Goal: Task Accomplishment & Management: Manage account settings

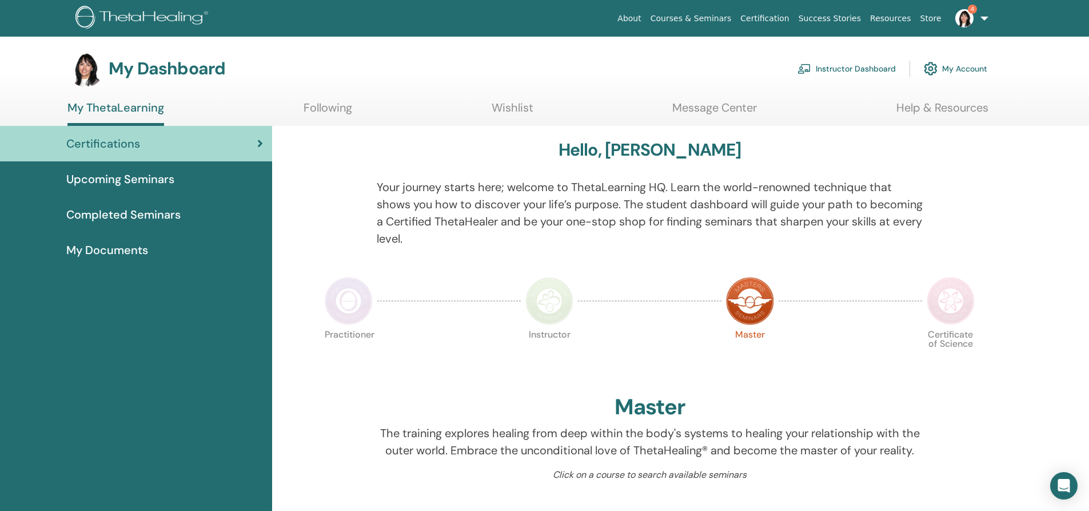
click at [840, 66] on link "Instructor Dashboard" at bounding box center [847, 68] width 98 height 25
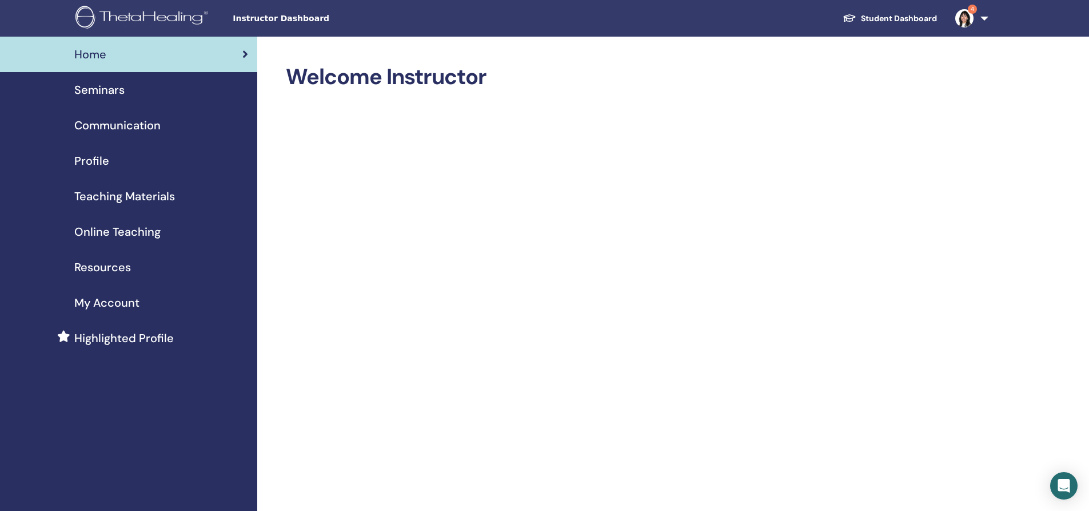
click at [111, 90] on span "Seminars" at bounding box center [99, 89] width 50 height 17
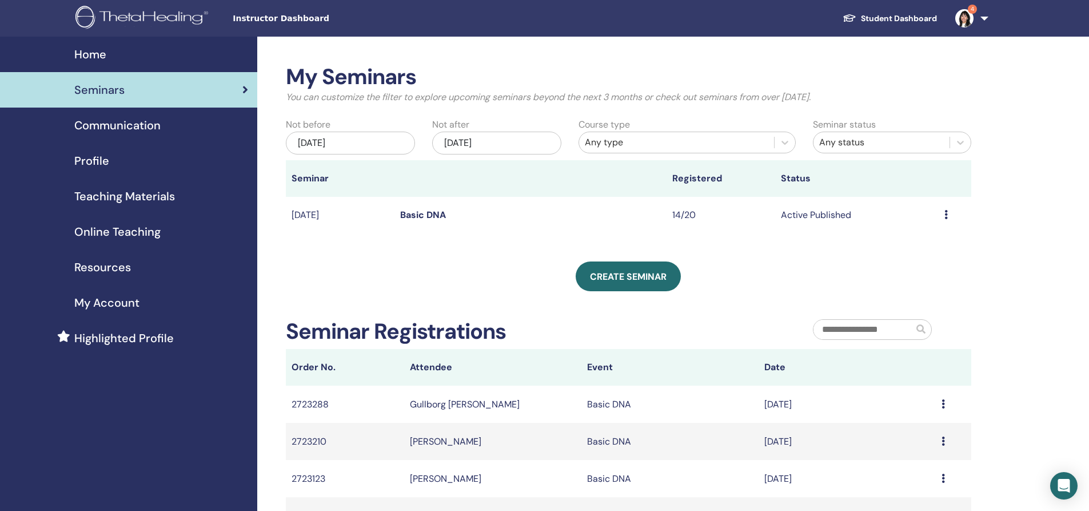
click at [428, 210] on link "Basic DNA" at bounding box center [423, 215] width 46 height 12
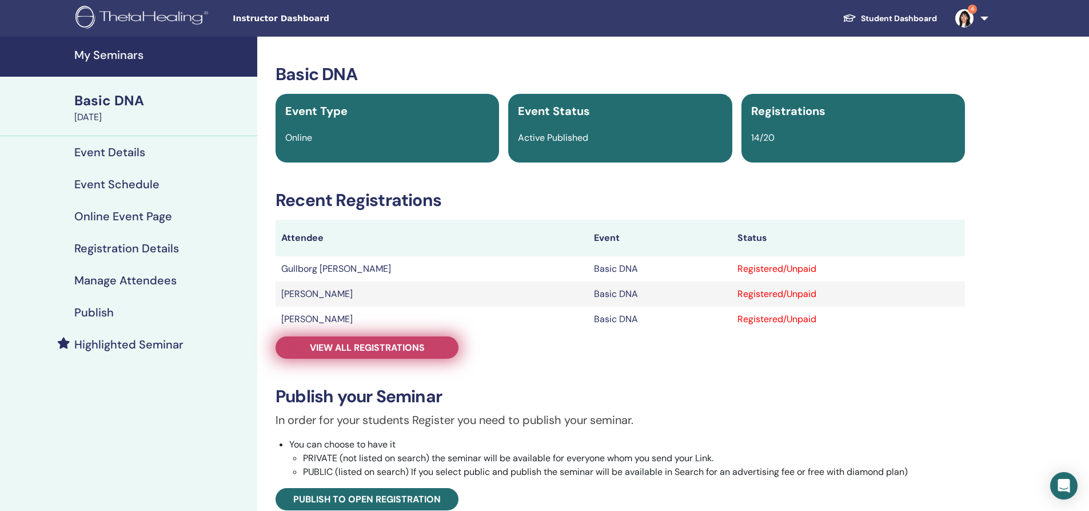
click at [387, 347] on span "View all registrations" at bounding box center [367, 347] width 115 height 12
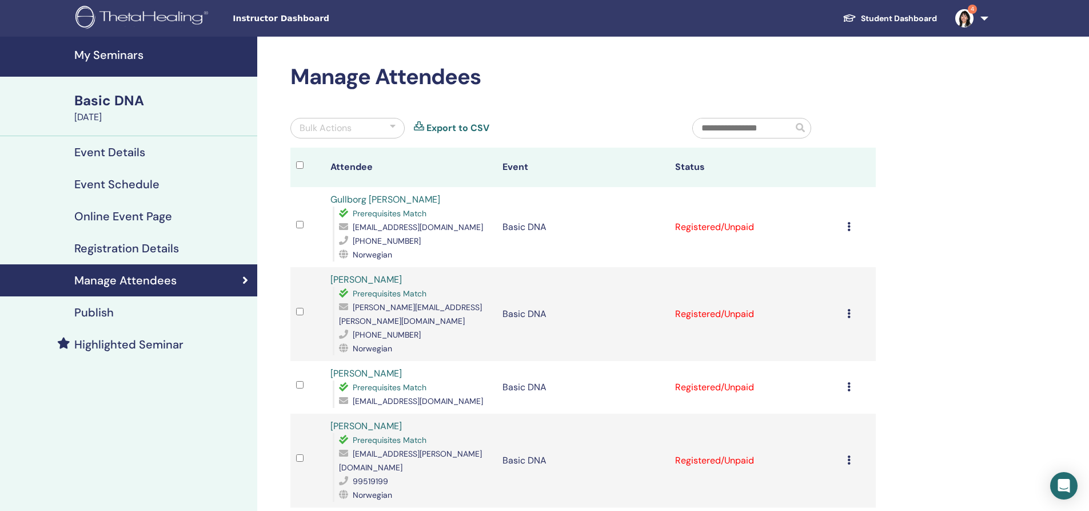
click at [104, 102] on div "Basic DNA" at bounding box center [162, 100] width 176 height 19
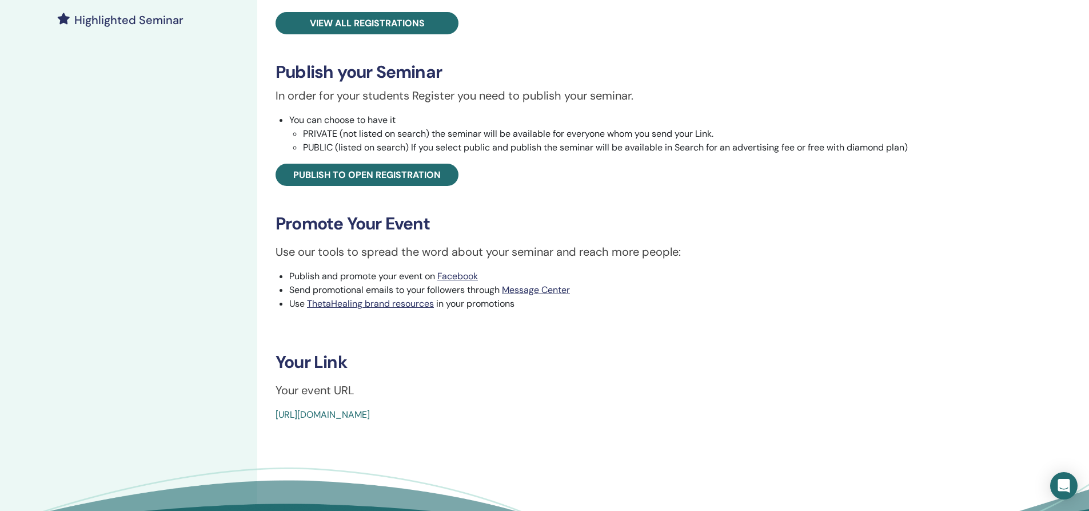
scroll to position [343, 0]
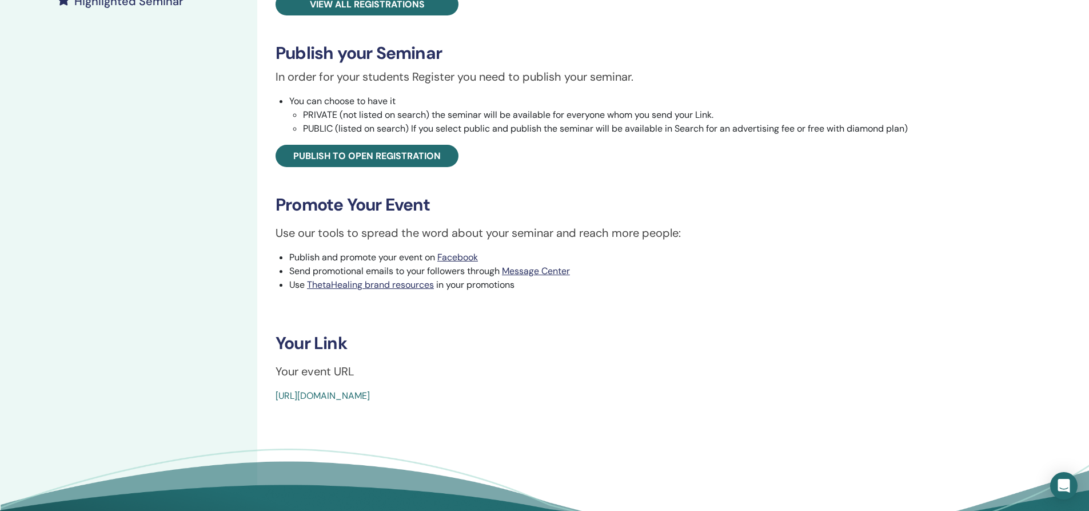
drag, startPoint x: 570, startPoint y: 406, endPoint x: 271, endPoint y: 405, distance: 299.7
click at [271, 405] on div "Basic DNA Event Type Online Event Status Active Published Registrations 14/20 R…" at bounding box center [620, 127] width 726 height 869
copy link "https://www.thetahealing.com/seminar-374926-details.html"
